Goal: Transaction & Acquisition: Purchase product/service

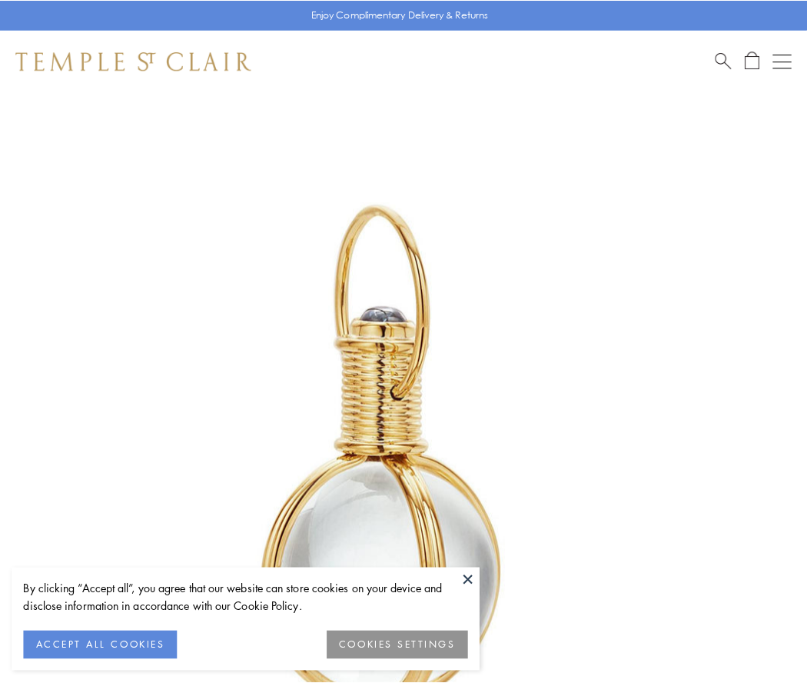
scroll to position [401, 0]
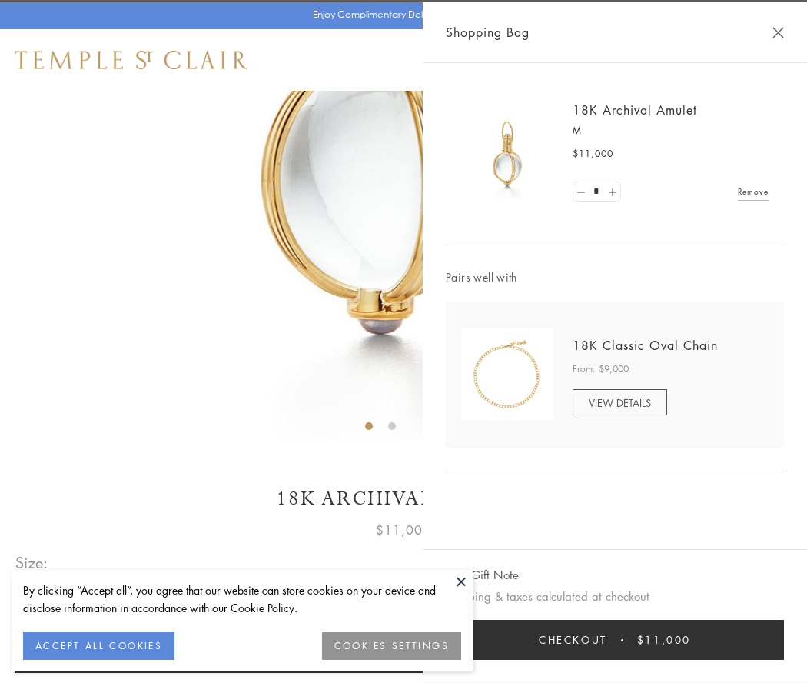
click at [615, 640] on button "Checkout $11,000" at bounding box center [615, 640] width 338 height 40
